Goal: Obtain resource: Obtain resource

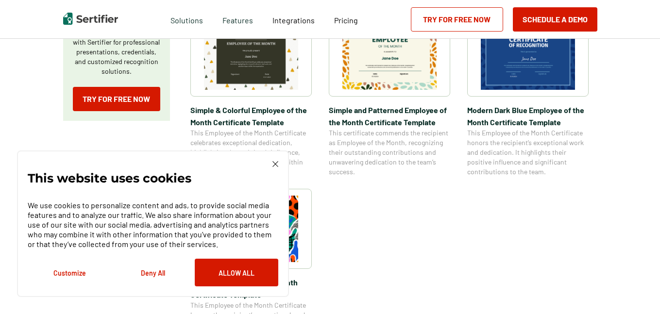
scroll to position [404, 0]
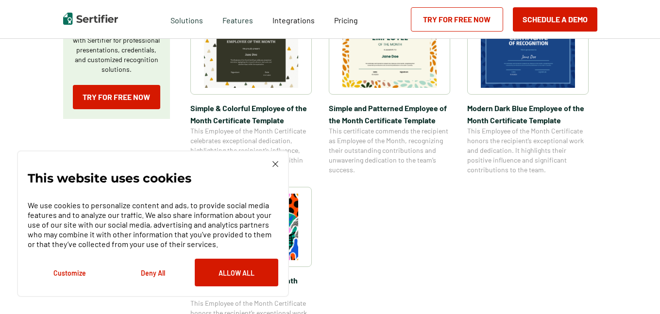
click at [274, 168] on div "This website uses cookies We use cookies to personalize content and ads, to pro…" at bounding box center [153, 223] width 251 height 125
click at [274, 163] on img at bounding box center [275, 164] width 6 height 6
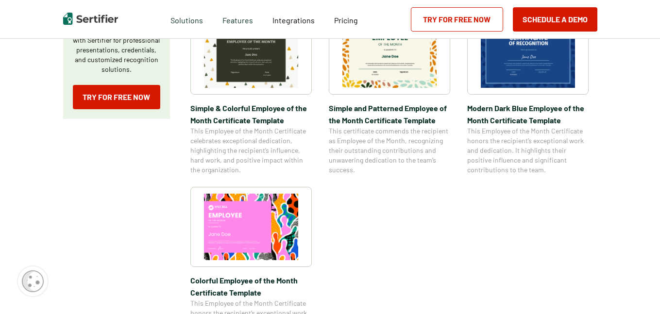
scroll to position [280, 0]
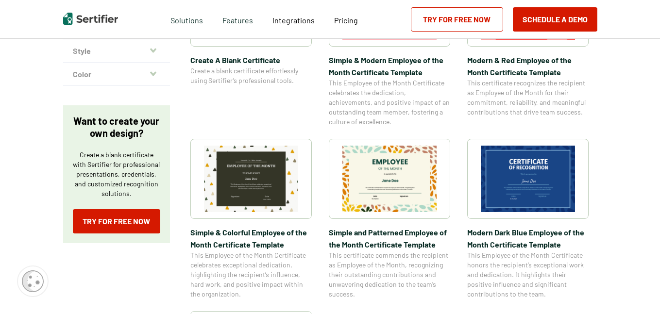
click at [401, 185] on img at bounding box center [389, 179] width 94 height 67
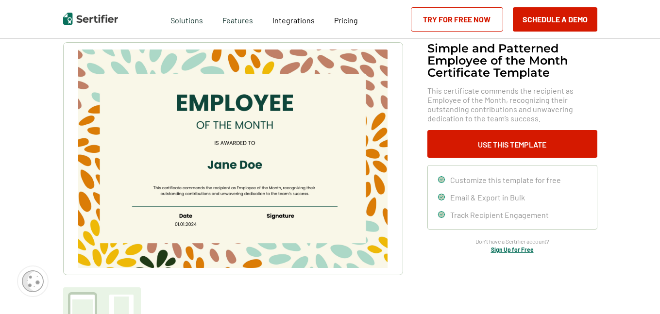
scroll to position [60, 0]
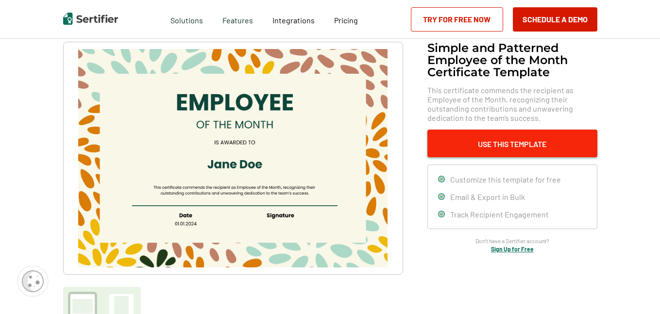
click at [466, 130] on button "Use This Template" at bounding box center [512, 144] width 170 height 28
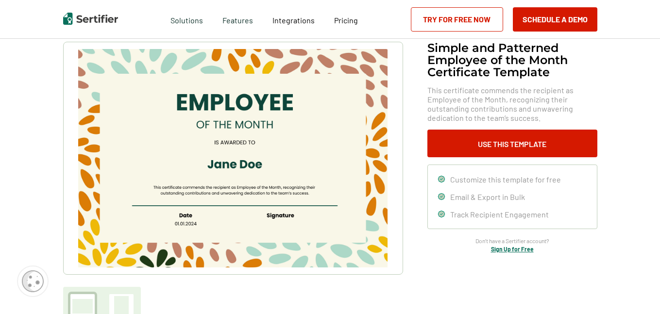
click at [466, 34] on div "Schedule a Demo Try for Free Now" at bounding box center [504, 19] width 186 height 39
click at [466, 35] on div "Schedule a Demo Try for Free Now" at bounding box center [504, 19] width 186 height 39
click at [464, 15] on link "Try for Free Now" at bounding box center [457, 19] width 92 height 24
